Goal: Task Accomplishment & Management: Complete application form

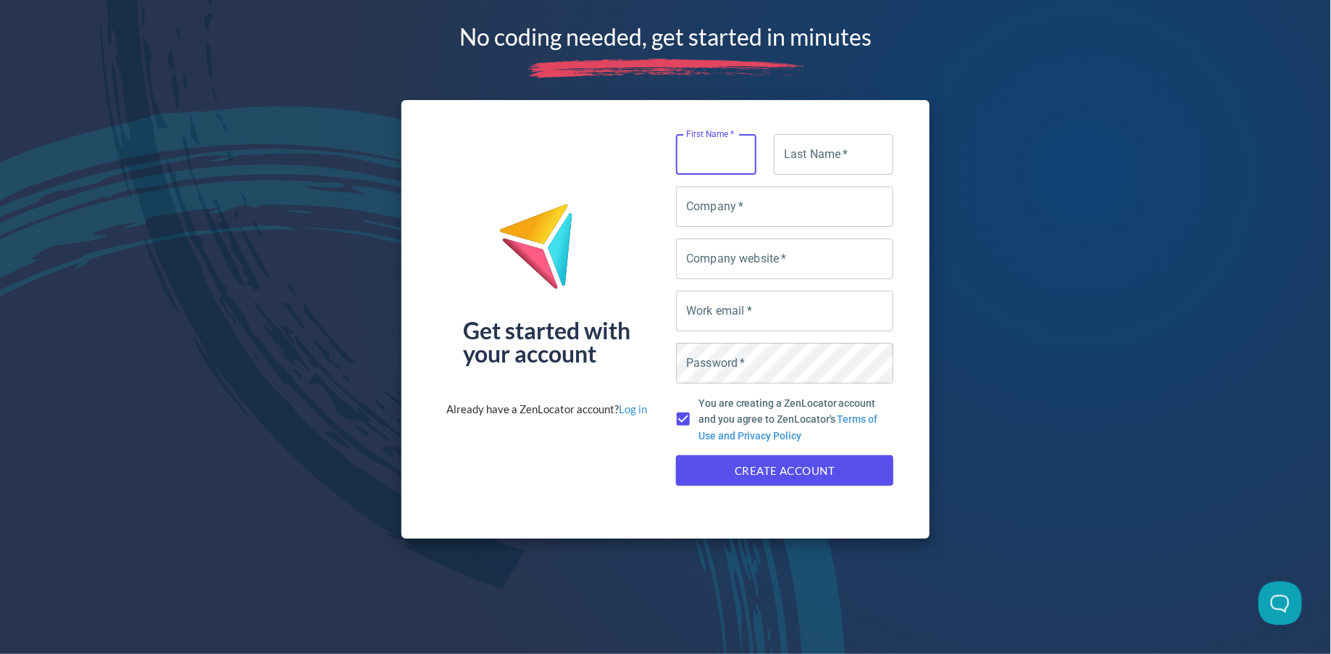
click at [717, 147] on input "First Name   *" at bounding box center [716, 154] width 80 height 41
type input "[PERSON_NAME]"
type input "Sim"
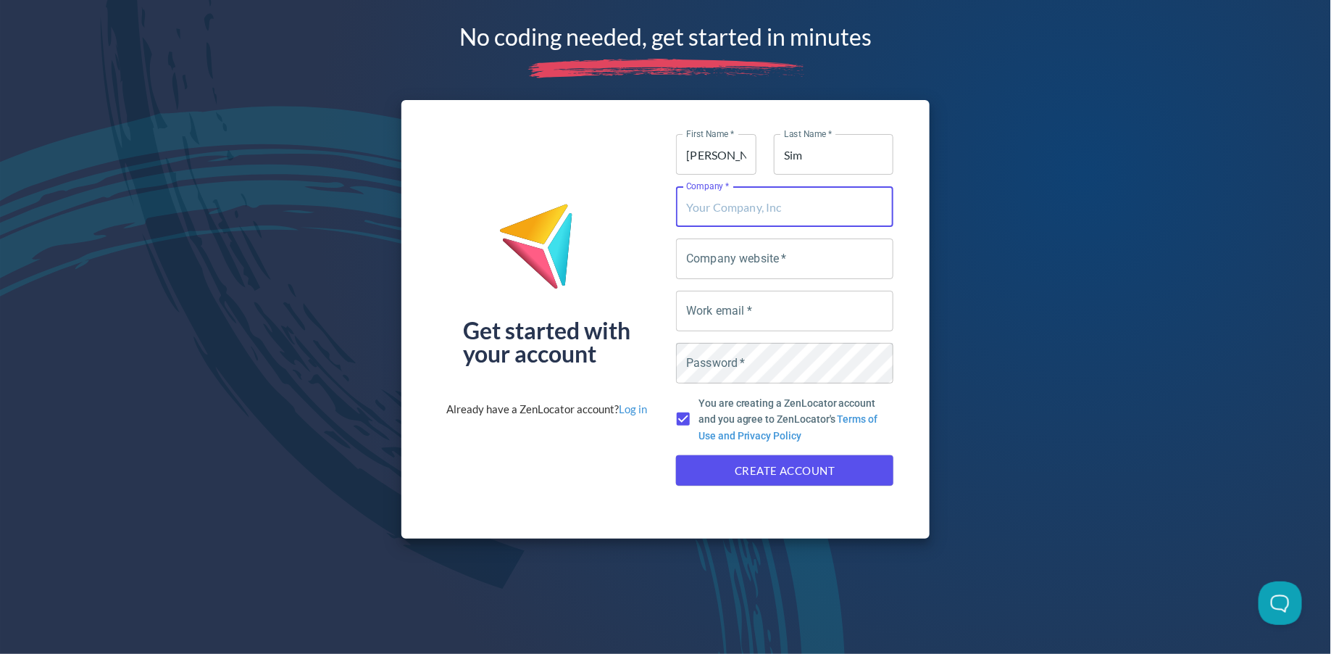
click at [714, 204] on input "Company   *" at bounding box center [784, 206] width 217 height 41
type input "clever"
click at [730, 244] on input "Company website   *" at bounding box center [784, 258] width 217 height 41
type input "[DOMAIN_NAME]"
click at [778, 310] on input "Work email   *" at bounding box center [784, 311] width 217 height 41
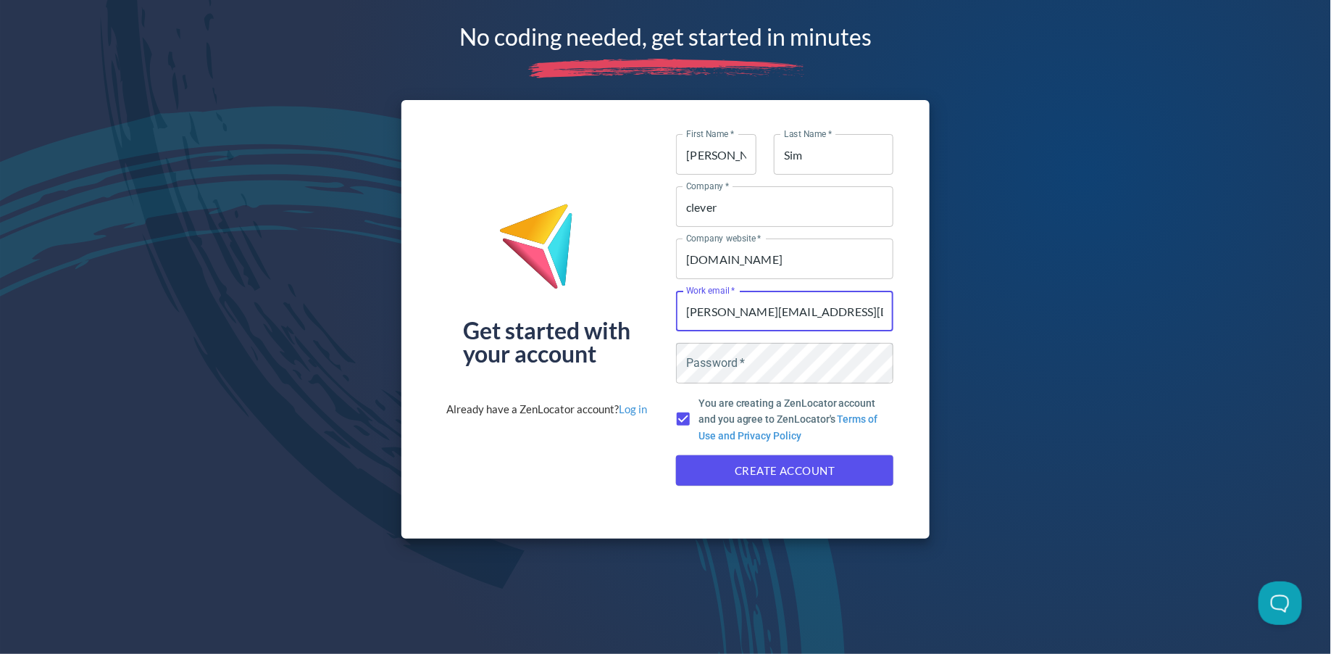
click at [713, 312] on input "[PERSON_NAME][EMAIL_ADDRESS][DOMAIN_NAME]" at bounding box center [784, 311] width 217 height 41
click at [635, 365] on div "Get started with your account Already have a ZenLocator account? Log in" at bounding box center [546, 309] width 201 height 351
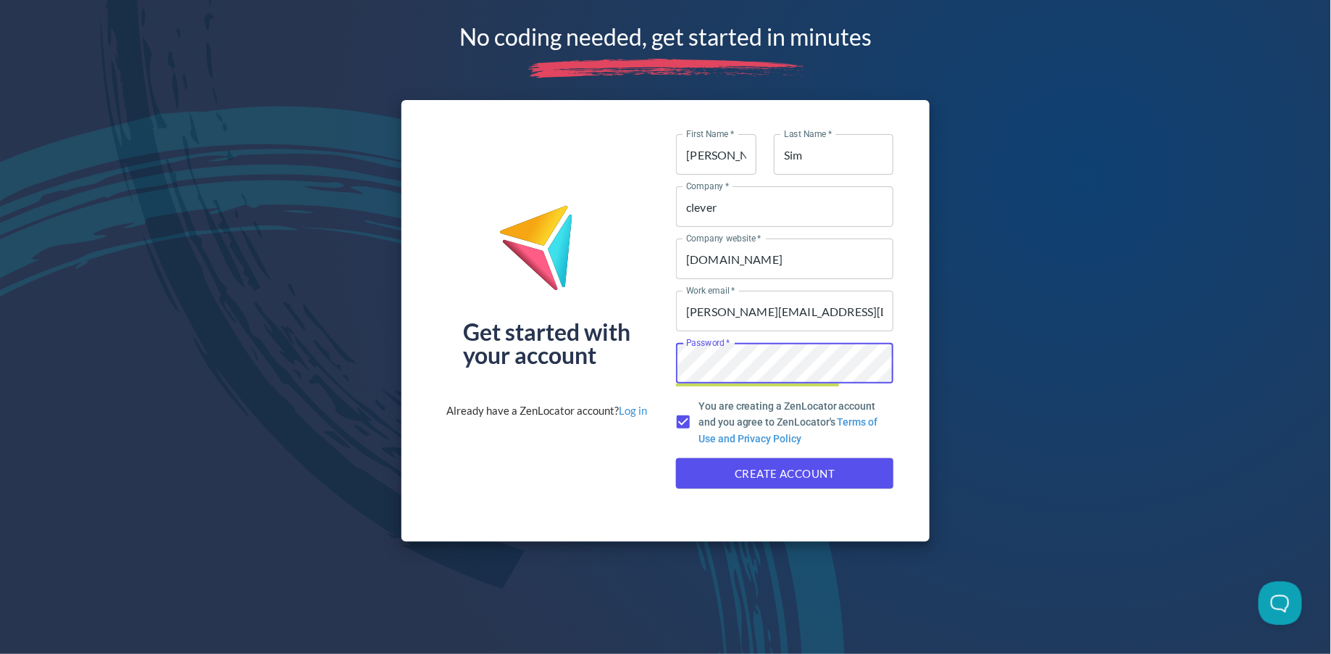
click at [728, 476] on span "Create Account" at bounding box center [785, 473] width 186 height 19
click at [962, 362] on div "No coding needed, get started in minutes Get started with your account Already …" at bounding box center [665, 278] width 1331 height 556
click at [906, 404] on div "Get started with your account Already have a ZenLocator account? Log in First N…" at bounding box center [665, 320] width 529 height 441
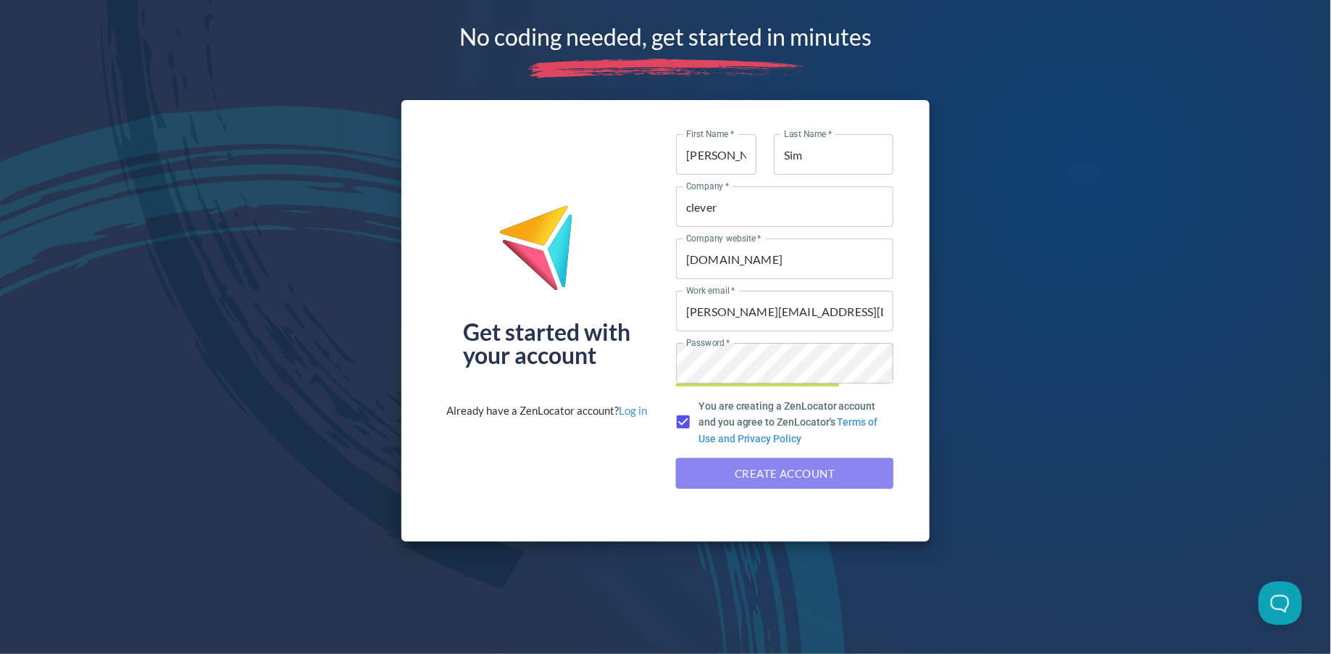
click at [837, 480] on span "Create Account" at bounding box center [785, 473] width 186 height 19
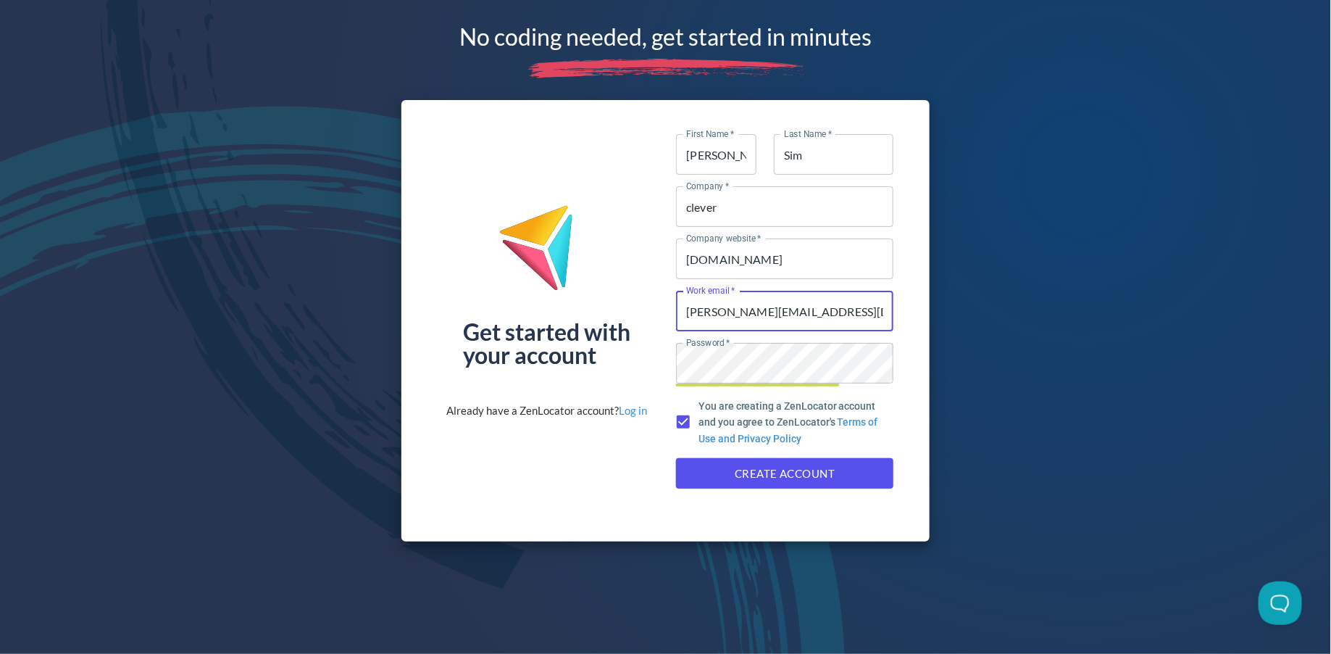
drag, startPoint x: 838, startPoint y: 307, endPoint x: 636, endPoint y: 315, distance: 202.3
click at [636, 315] on div "Get started with your account Already have a ZenLocator account? Log in First N…" at bounding box center [665, 320] width 529 height 441
type input "l"
click at [887, 409] on div "You are creating a ZenLocator account and you agree to ZenLocator's Terms of Us…" at bounding box center [784, 422] width 229 height 60
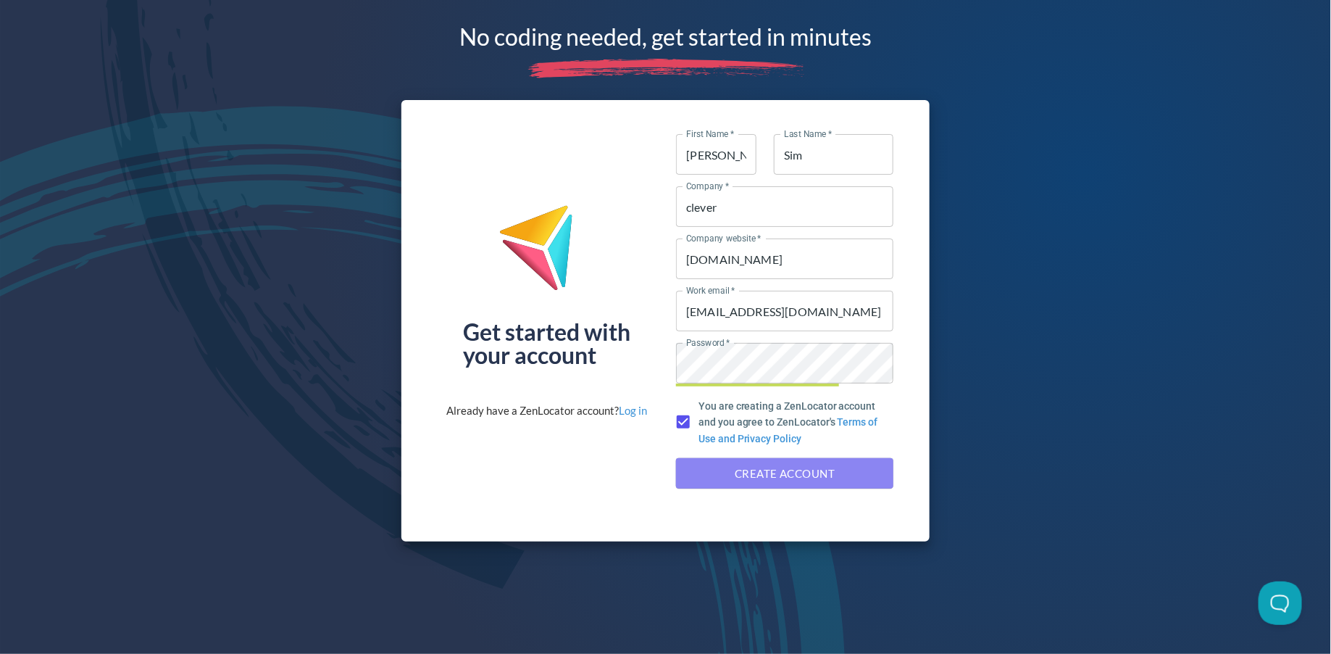
click at [772, 476] on span "Create Account" at bounding box center [785, 473] width 186 height 19
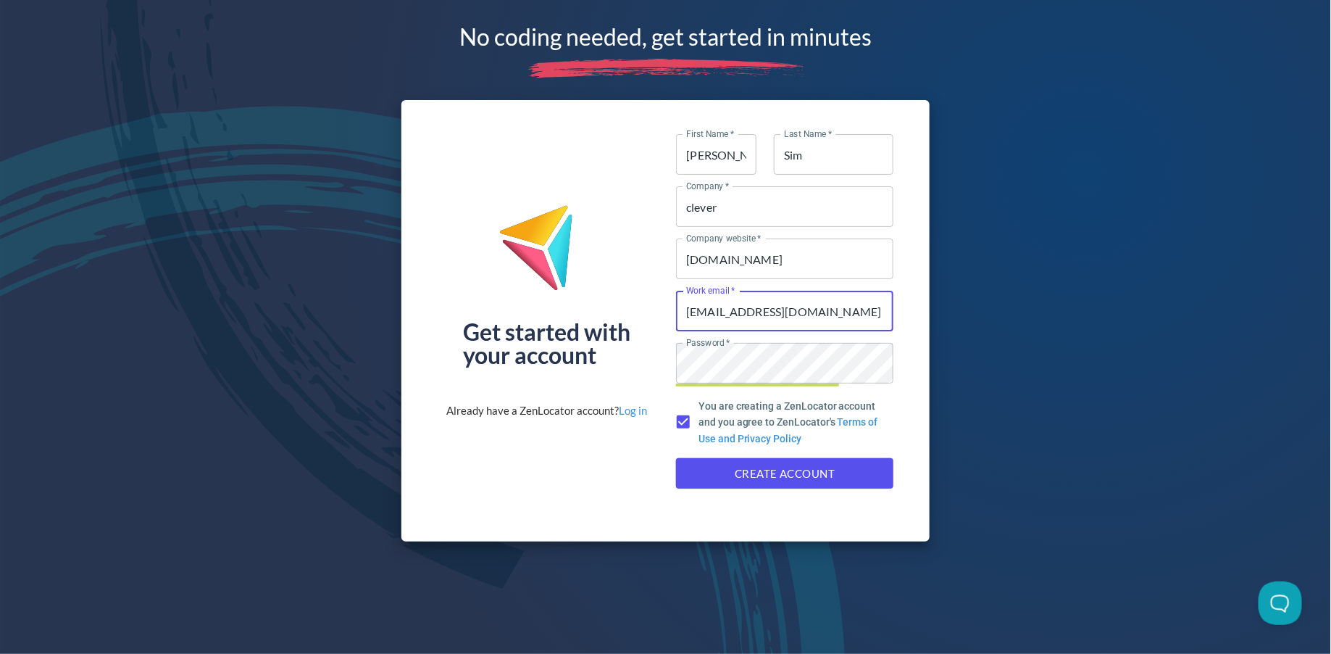
click at [823, 311] on input "[EMAIL_ADDRESS][DOMAIN_NAME]" at bounding box center [784, 311] width 217 height 41
drag, startPoint x: 845, startPoint y: 312, endPoint x: 626, endPoint y: 312, distance: 218.9
click at [626, 312] on div "Get started with your account Already have a ZenLocator account? Log in First N…" at bounding box center [665, 320] width 529 height 441
type input "[EMAIL_ADDRESS][DOMAIN_NAME]"
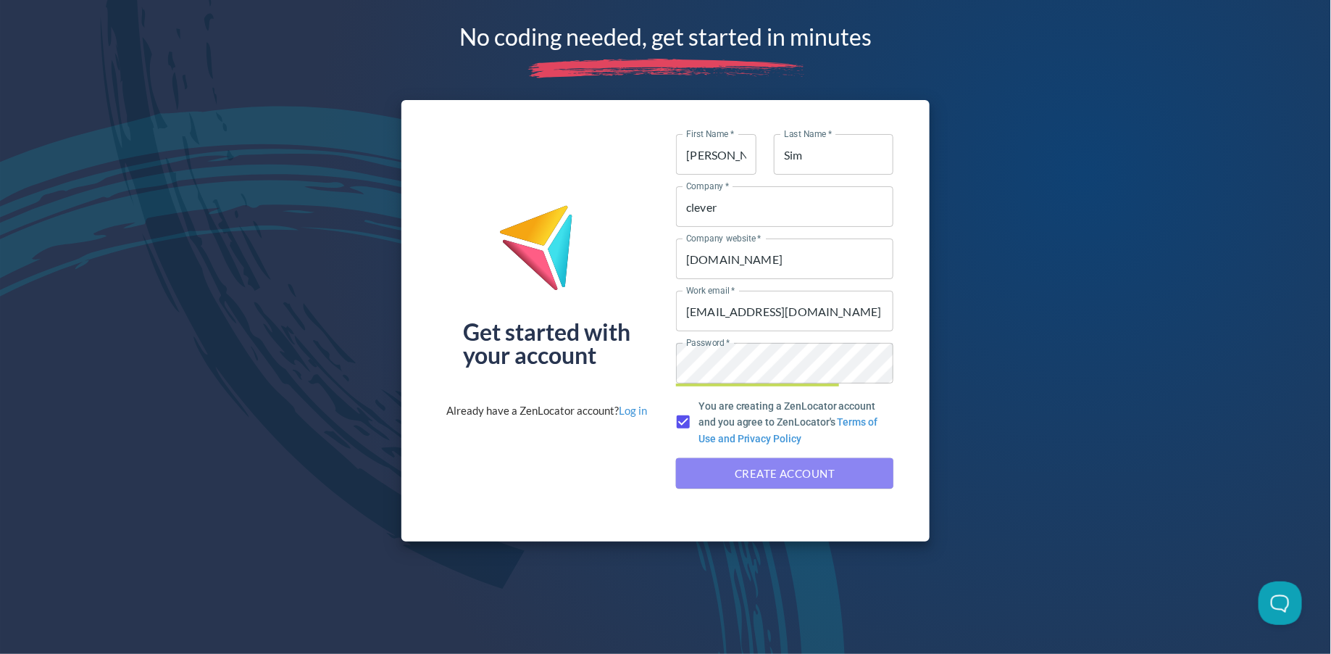
click at [713, 472] on span "Create Account" at bounding box center [785, 473] width 186 height 19
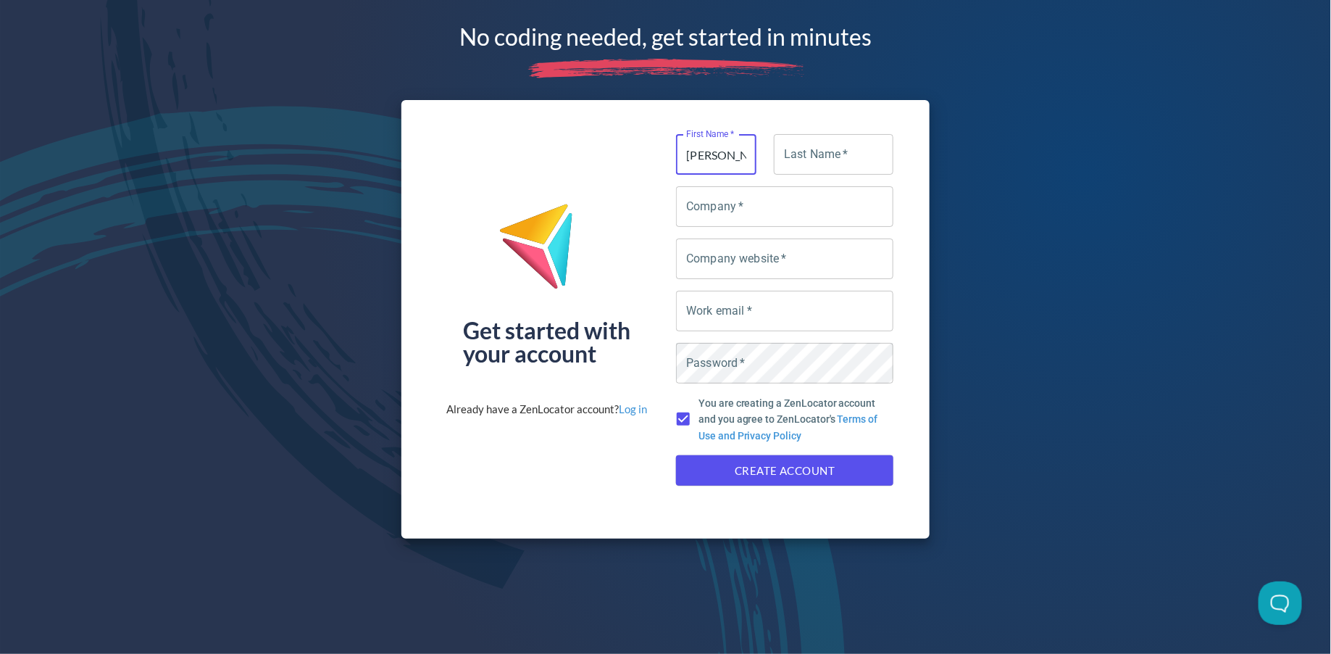
type input "[PERSON_NAME]"
type input "i"
type input "sim"
click at [703, 220] on input "Company   *" at bounding box center [784, 206] width 217 height 41
type input "home"
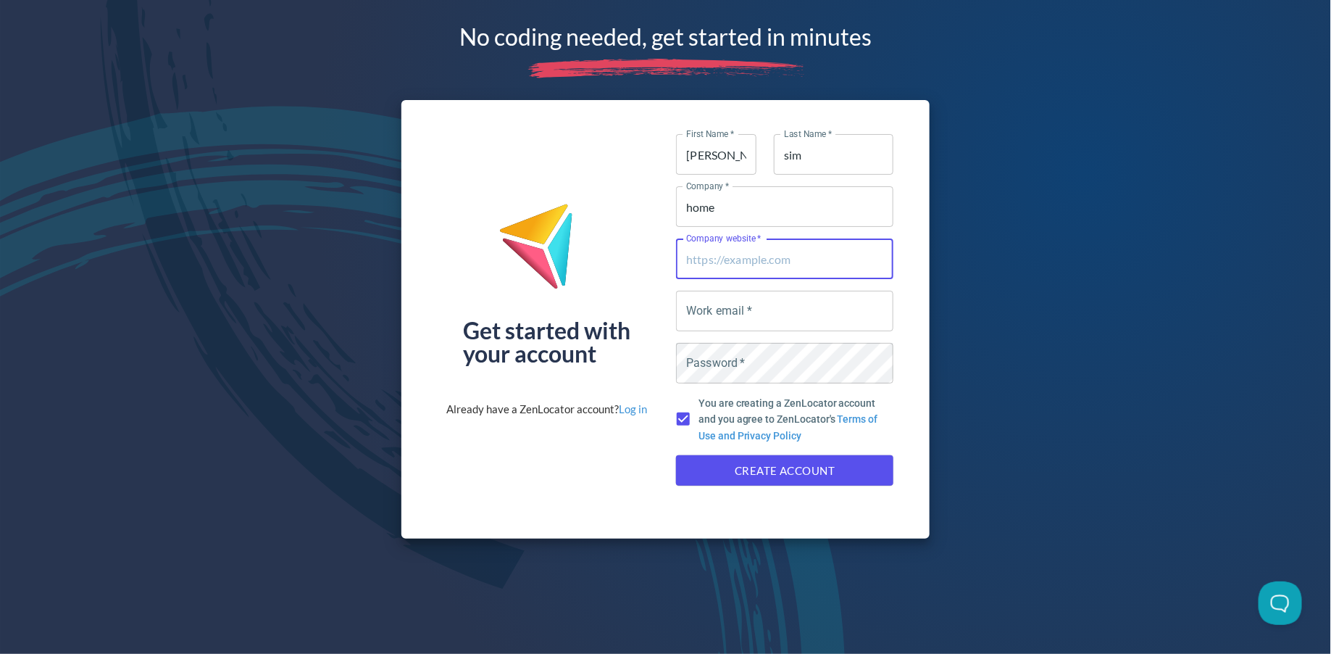
click at [729, 257] on input "Company website   *" at bounding box center [784, 258] width 217 height 41
type input "[PERSON_NAME]-test.myshopify,com"
click at [762, 317] on input "Work email   *" at bounding box center [784, 311] width 217 height 41
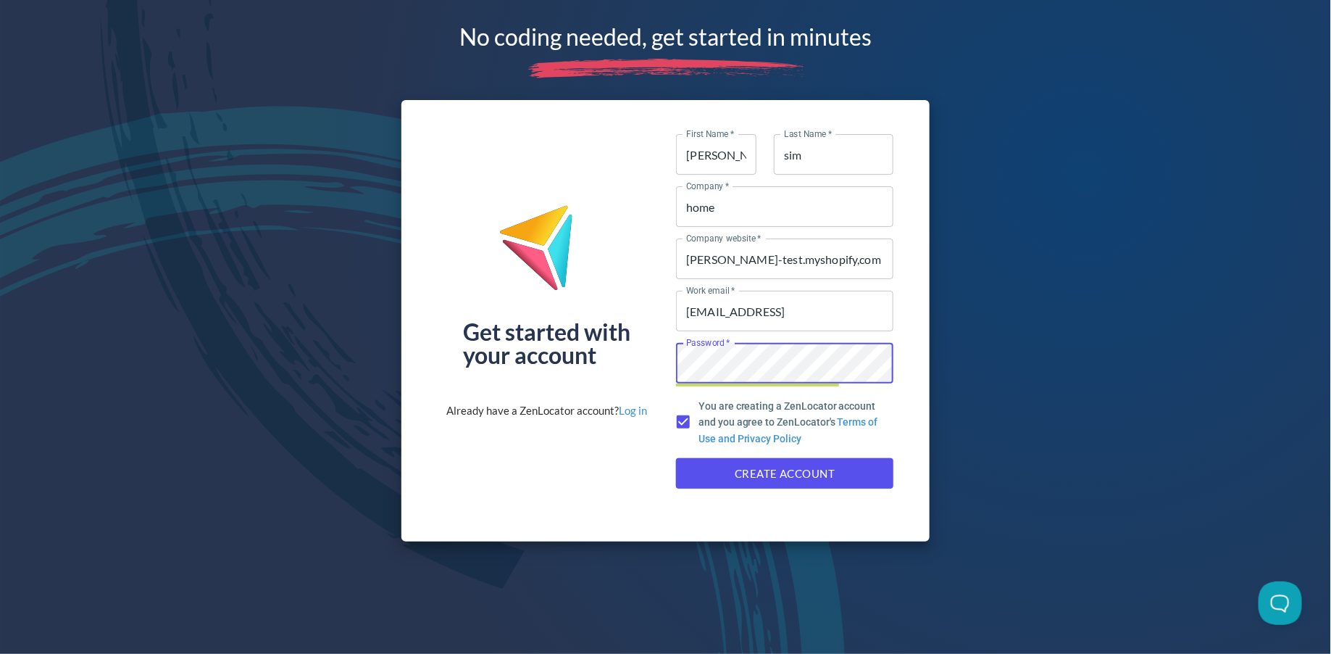
click at [676, 458] on button "Create Account" at bounding box center [784, 473] width 217 height 30
click at [810, 320] on input "[EMAIL_ADDRESS]" at bounding box center [784, 311] width 217 height 41
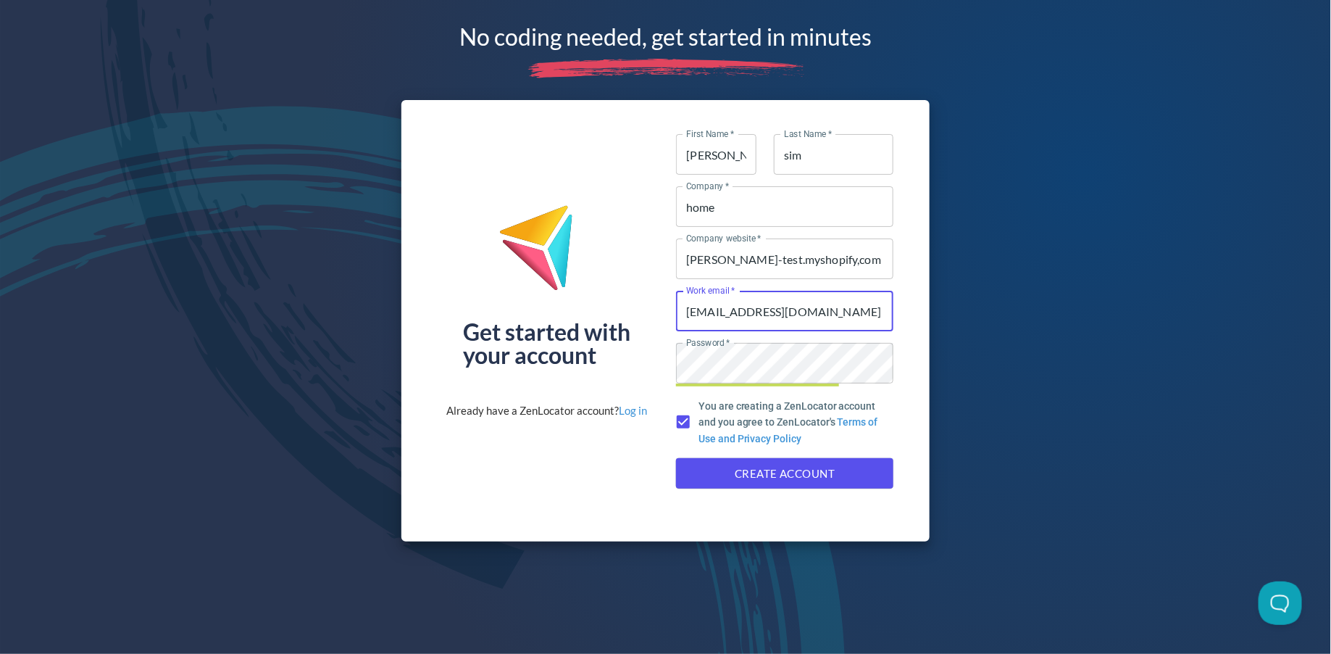
type input "[EMAIL_ADDRESS][DOMAIN_NAME]"
